Goal: Task Accomplishment & Management: Use online tool/utility

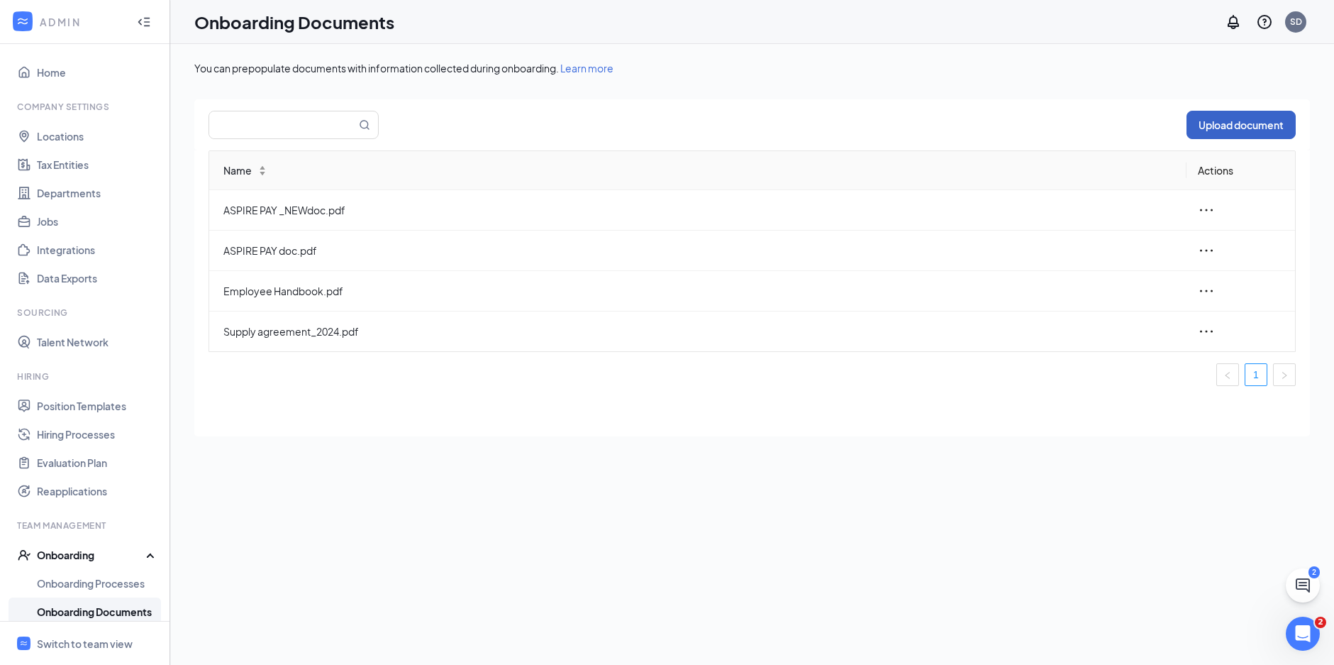
click at [1226, 128] on button "Upload document" at bounding box center [1241, 125] width 109 height 28
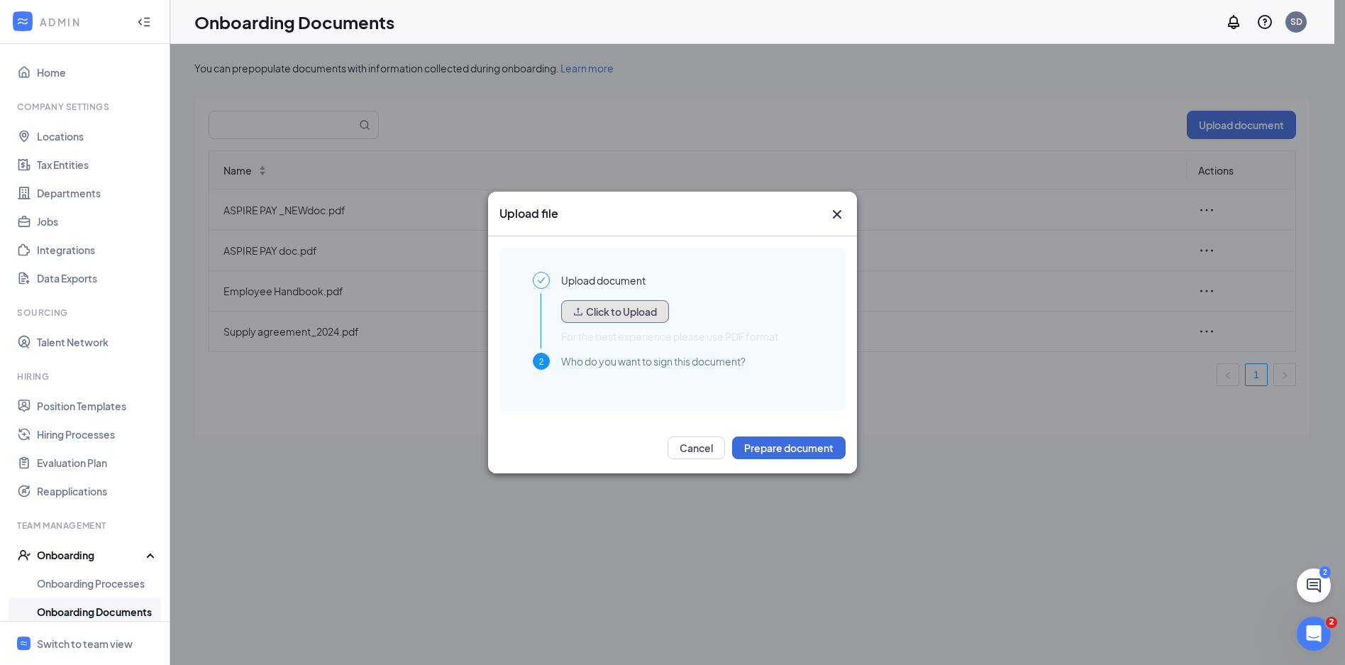
click at [652, 302] on button "Click to Upload" at bounding box center [615, 311] width 108 height 23
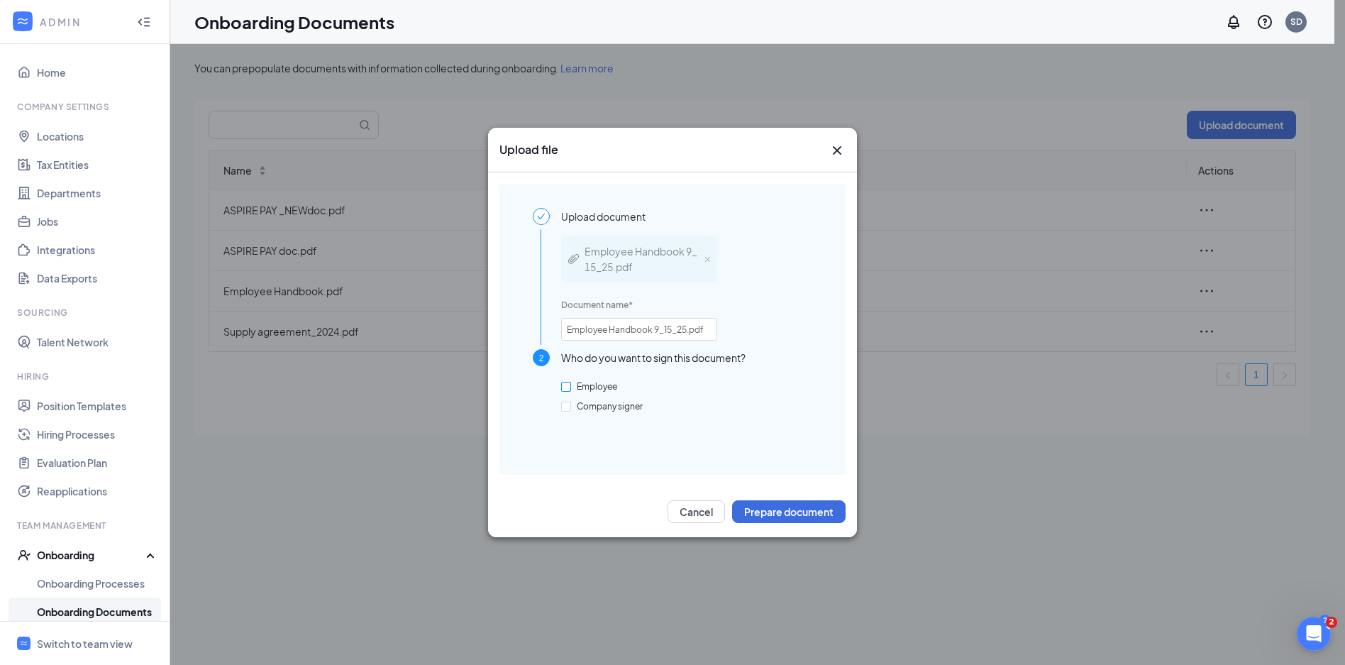
click at [571, 389] on span "Employee" at bounding box center [597, 386] width 52 height 11
click at [571, 389] on input "Employee" at bounding box center [566, 387] width 10 height 10
checkbox input "true"
click at [573, 404] on span "Company signer" at bounding box center [609, 406] width 77 height 11
click at [571, 404] on input "Company signer" at bounding box center [566, 406] width 10 height 10
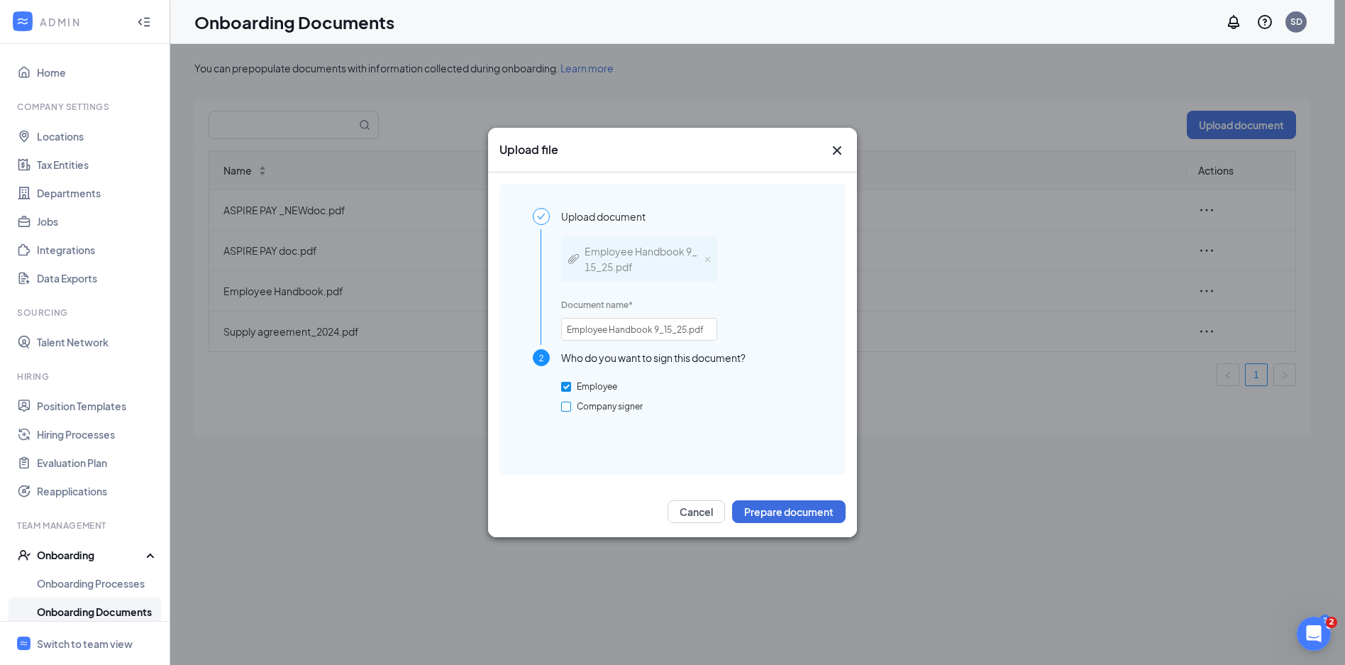
checkbox input "true"
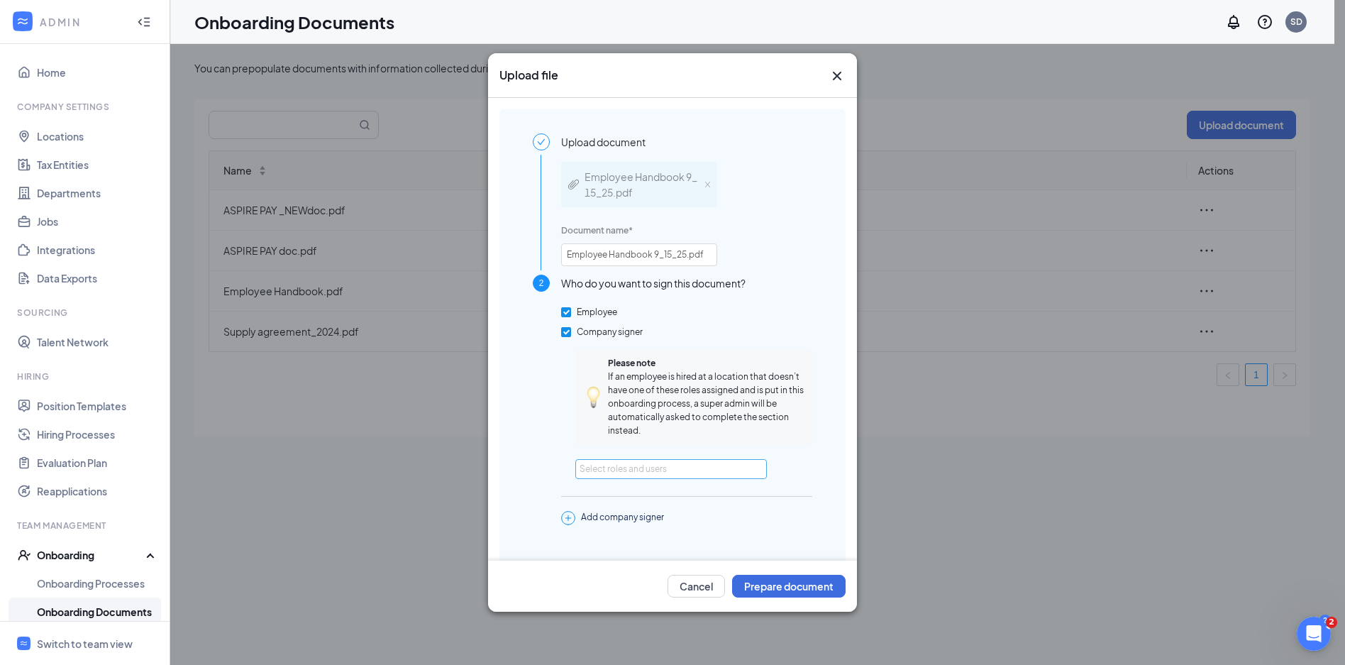
click at [656, 474] on div "Select roles and users" at bounding box center [666, 469] width 175 height 14
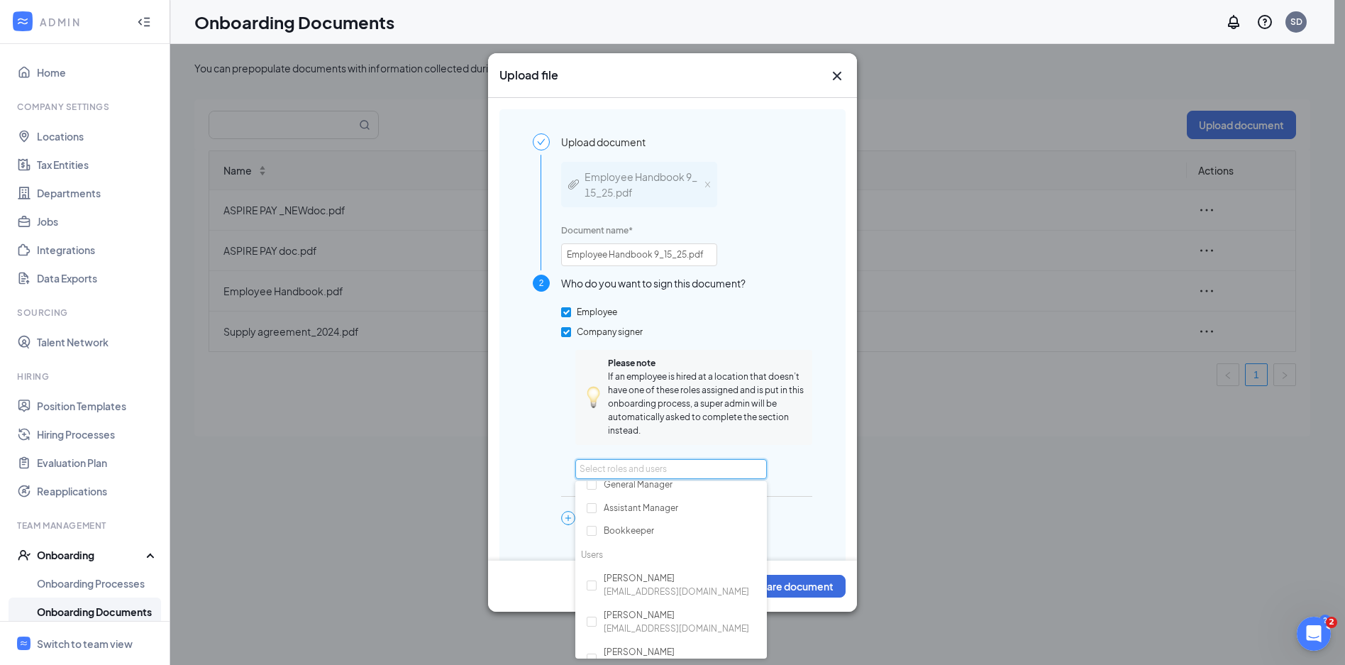
scroll to position [142, 0]
click at [595, 526] on input "checkbox" at bounding box center [592, 522] width 10 height 10
checkbox input "true"
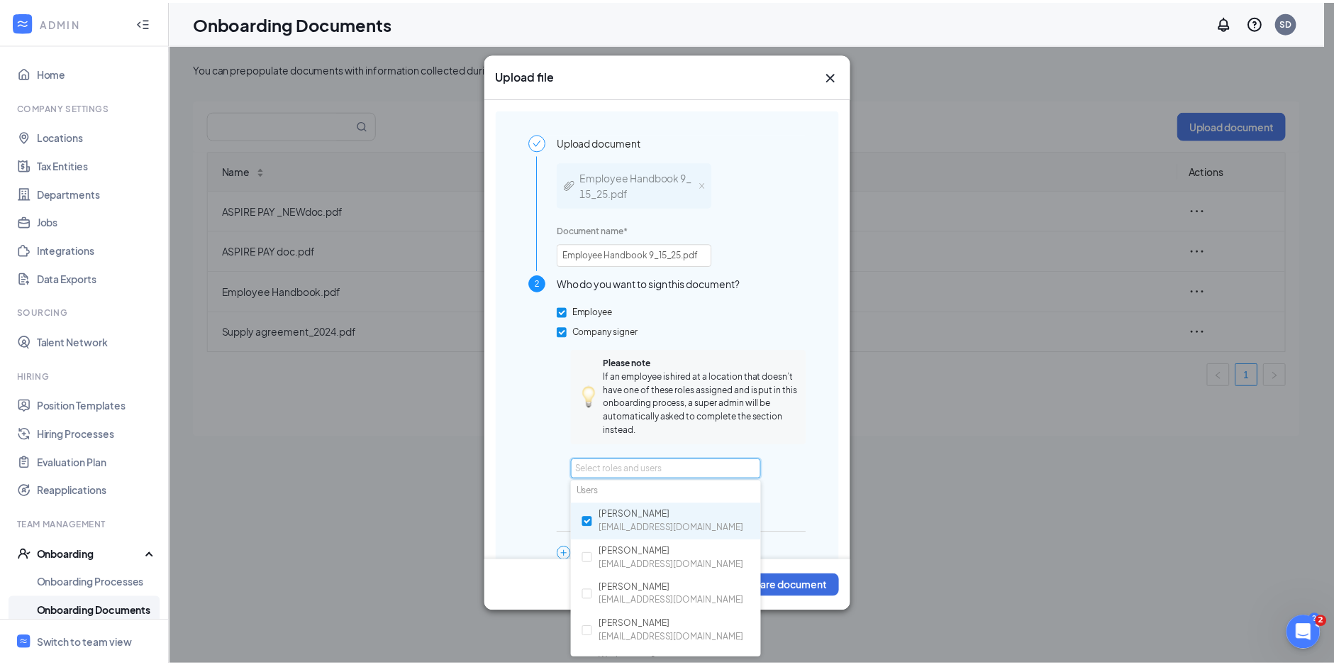
scroll to position [207, 0]
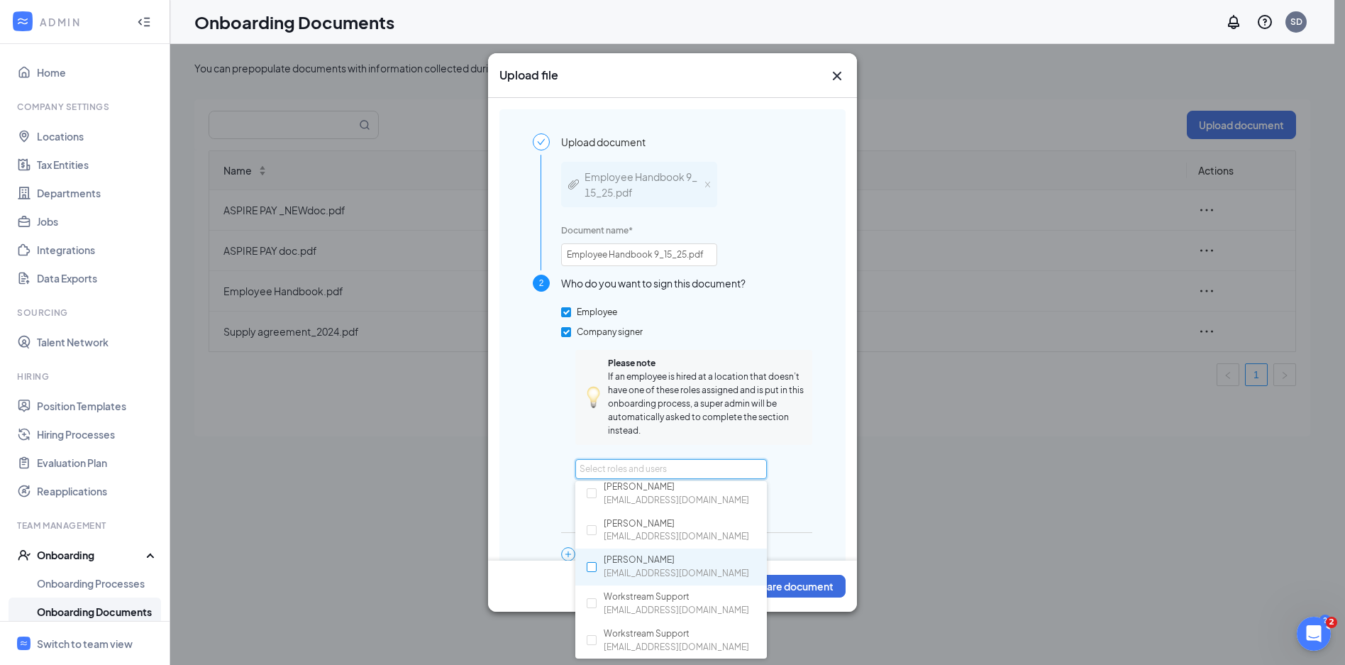
click at [591, 562] on input "checkbox" at bounding box center [592, 567] width 10 height 10
checkbox input "true"
click at [799, 578] on button "Prepare document" at bounding box center [788, 585] width 113 height 23
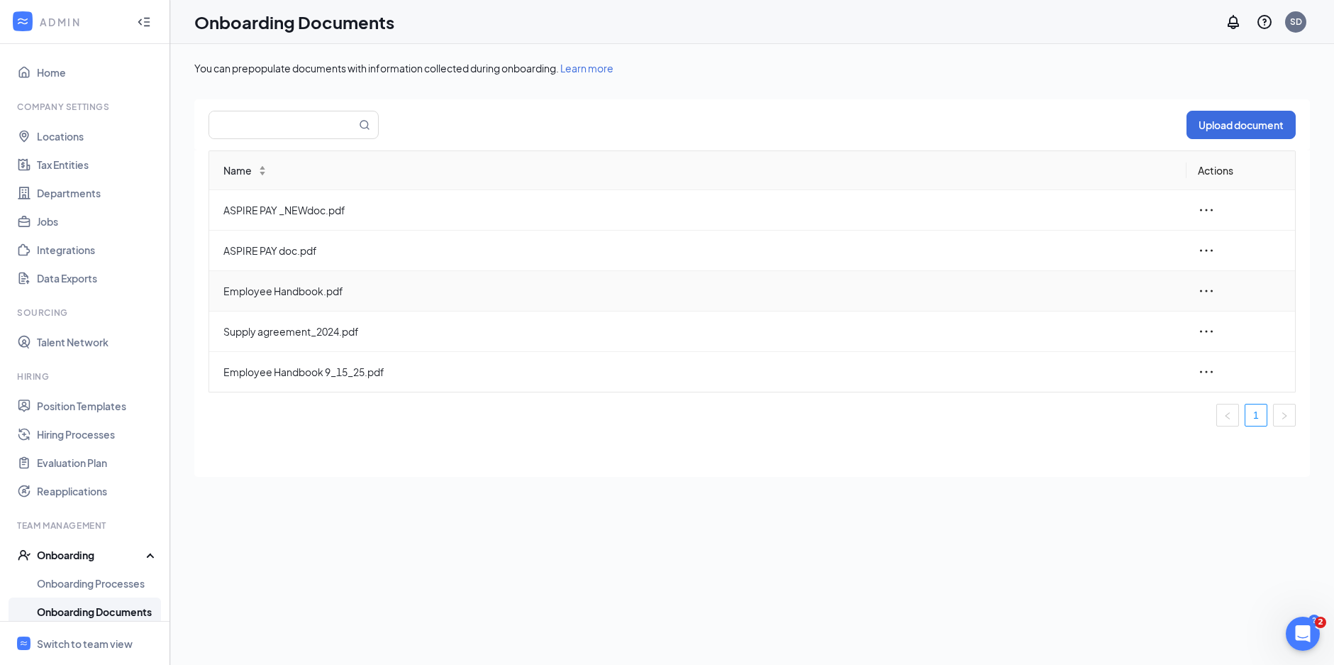
click at [1198, 289] on icon "ellipsis" at bounding box center [1206, 290] width 17 height 17
click at [1098, 387] on span "Delete" at bounding box center [1091, 386] width 32 height 14
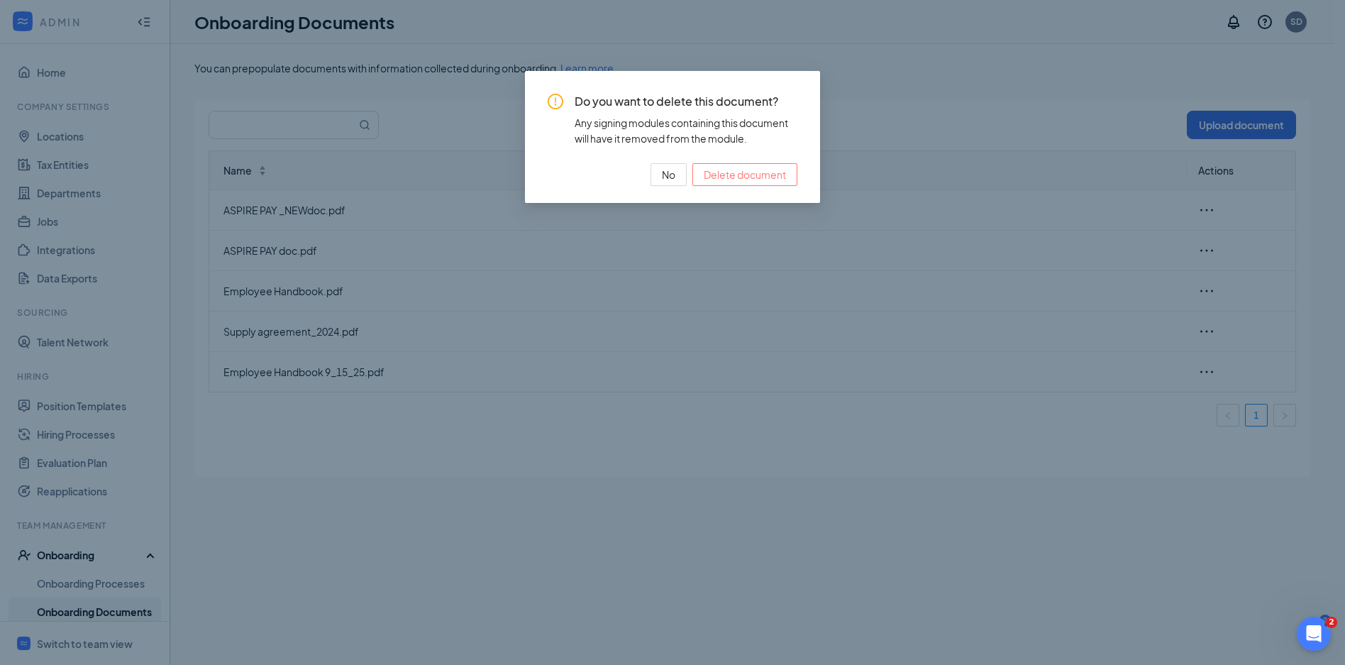
click at [755, 176] on span "Delete document" at bounding box center [745, 175] width 82 height 16
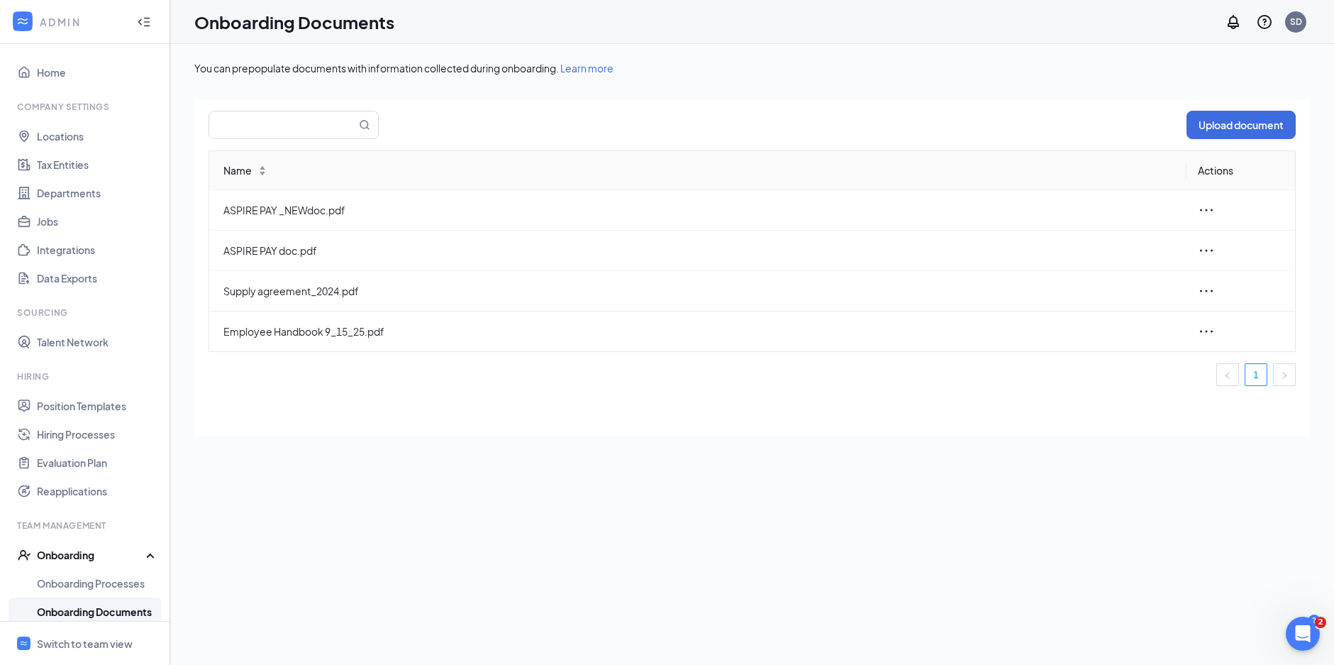
click at [566, 158] on th "Name" at bounding box center [697, 170] width 977 height 39
